Goal: Transaction & Acquisition: Purchase product/service

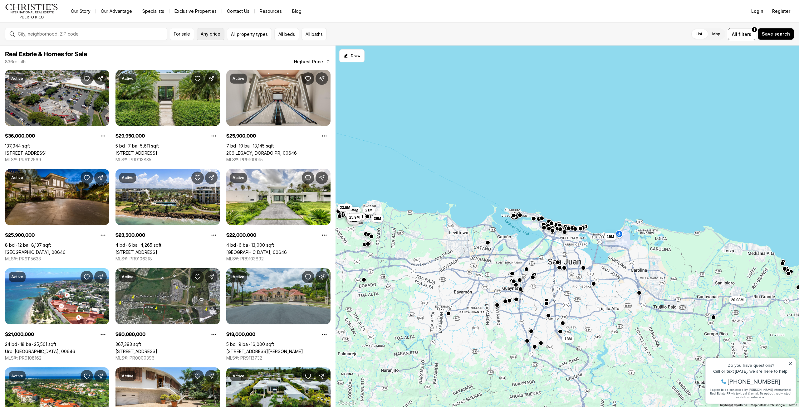
click at [206, 36] on span "Any price" at bounding box center [211, 34] width 20 height 5
click at [290, 57] on input "priceMax" at bounding box center [294, 54] width 54 height 15
type input "********"
click at [249, 34] on button "All property types" at bounding box center [249, 34] width 45 height 12
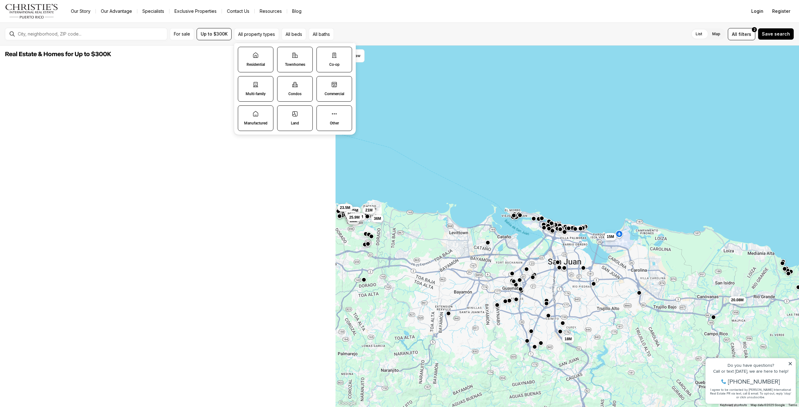
click at [251, 62] on label "Residential" at bounding box center [256, 60] width 36 height 26
click at [244, 53] on button "Residential" at bounding box center [241, 50] width 6 height 6
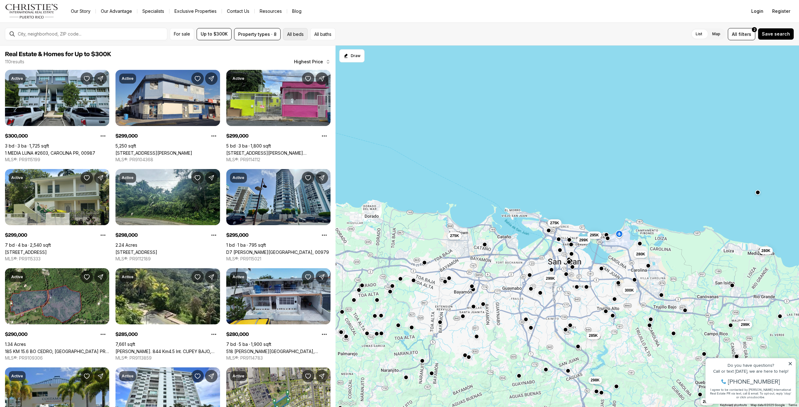
click at [303, 32] on button "All beds" at bounding box center [295, 34] width 25 height 12
click at [364, 53] on label "3" at bounding box center [365, 52] width 14 height 11
click at [364, 53] on button "3" at bounding box center [361, 50] width 6 height 6
